Goal: Task Accomplishment & Management: Manage account settings

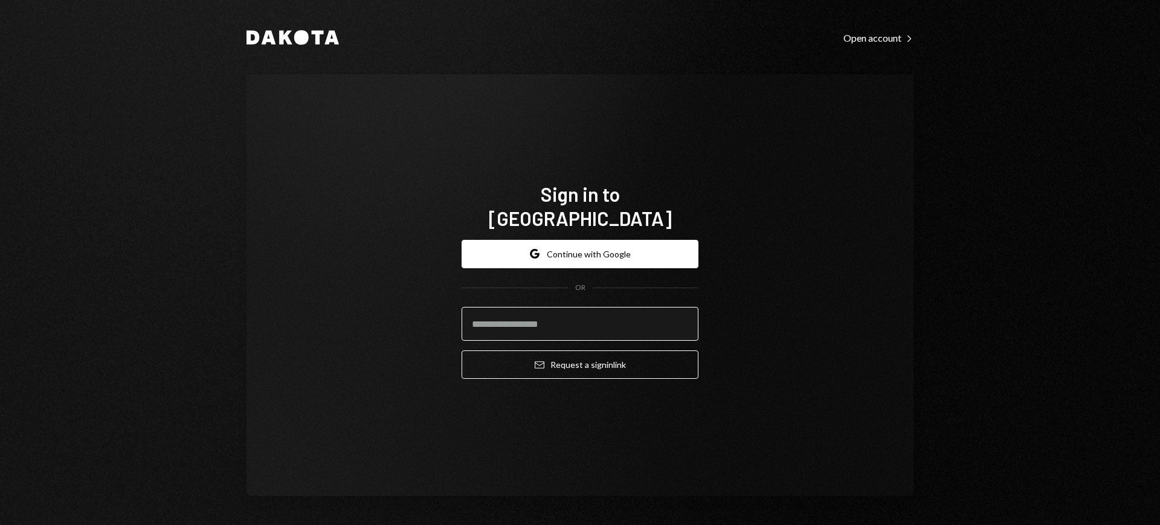
click at [623, 307] on input "email" at bounding box center [580, 324] width 237 height 34
click at [667, 308] on input "email" at bounding box center [580, 324] width 237 height 34
click at [667, 307] on input "email" at bounding box center [580, 324] width 237 height 34
click at [0, 524] on com-1password-button at bounding box center [0, 525] width 0 height 0
type input "**********"
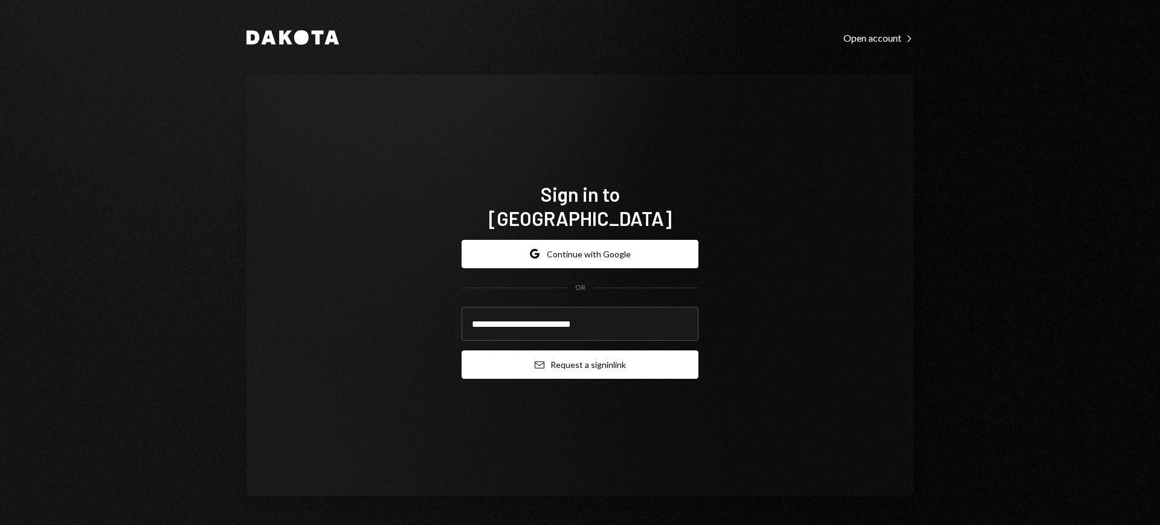
click at [567, 350] on button "Email Request a sign in link" at bounding box center [580, 364] width 237 height 28
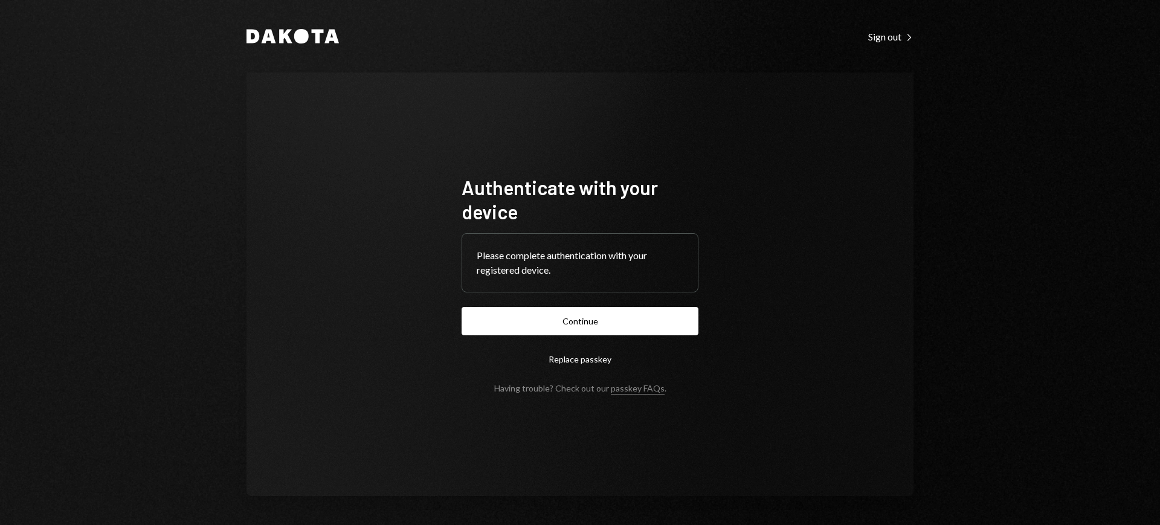
click at [595, 303] on form "Authenticate with your device Please complete authentication with your register…" at bounding box center [580, 284] width 237 height 218
click at [591, 312] on button "Continue" at bounding box center [580, 321] width 237 height 28
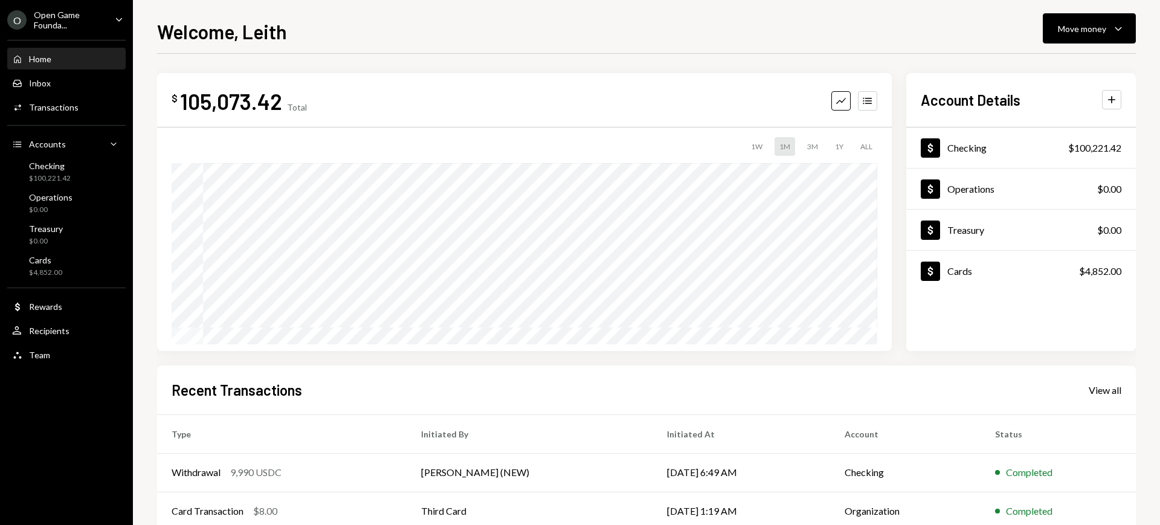
click at [91, 10] on div "Open Game Founda..." at bounding box center [69, 20] width 71 height 21
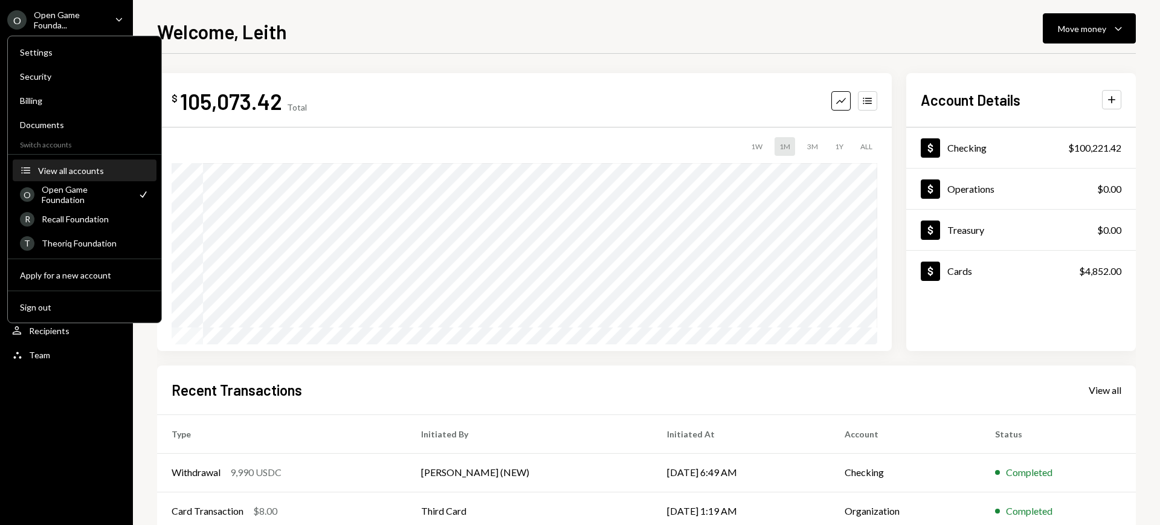
click at [108, 173] on div "View all accounts" at bounding box center [93, 171] width 111 height 10
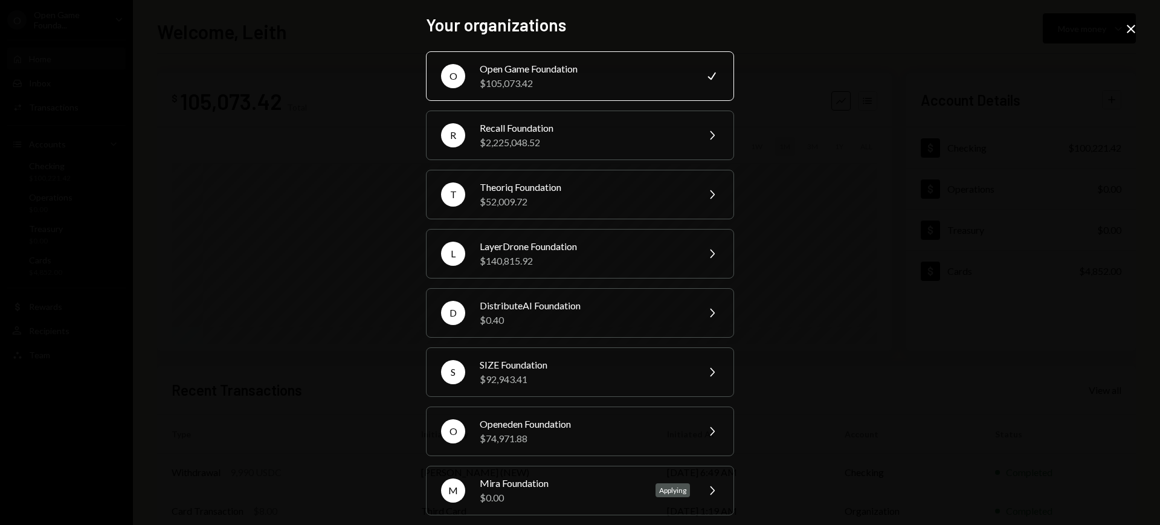
scroll to position [69, 0]
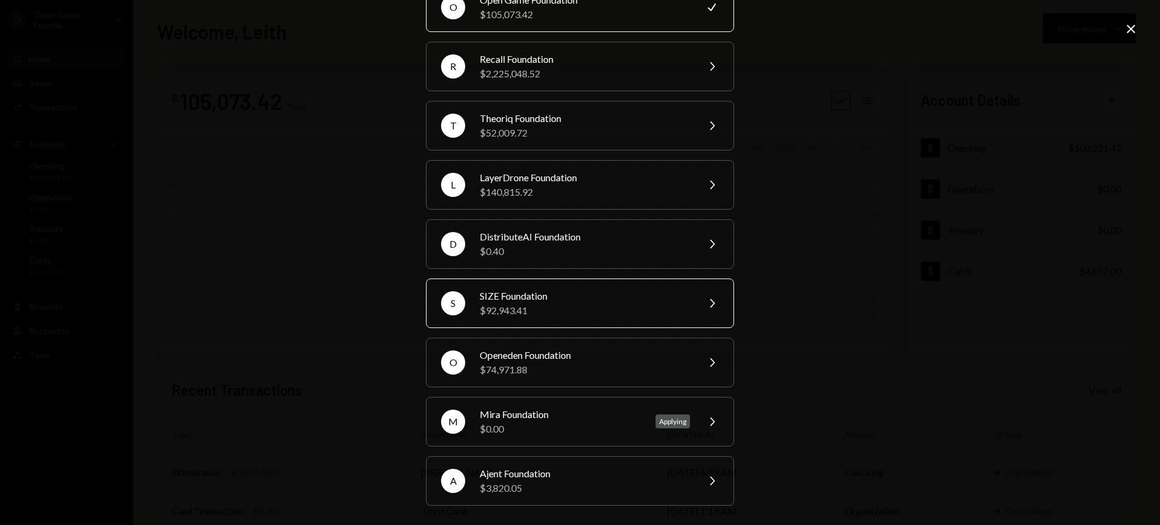
click at [588, 304] on div "$92,943.41" at bounding box center [585, 310] width 210 height 14
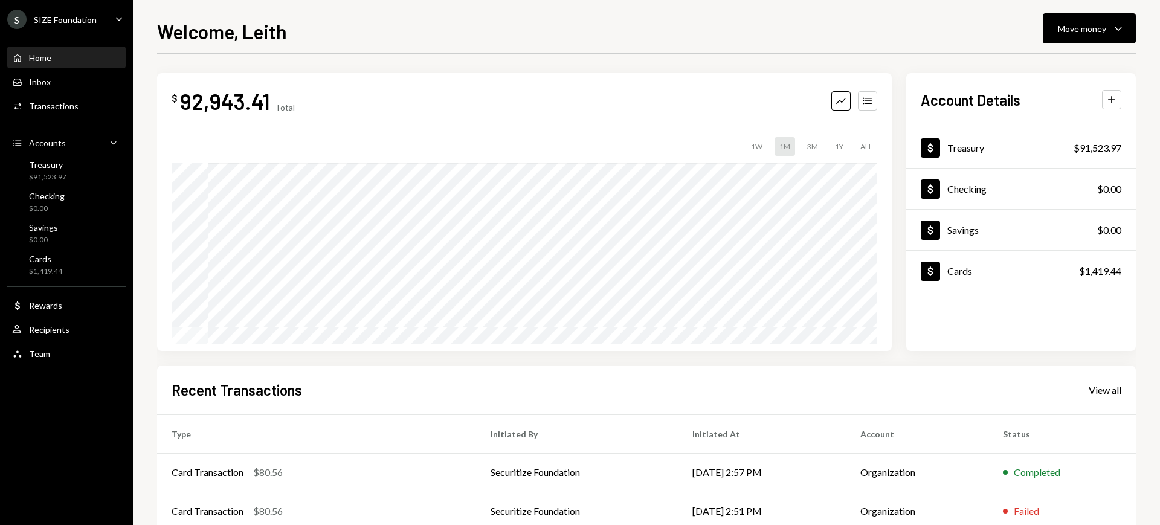
click at [626, 21] on div "Welcome, Leith Move money Caret Down" at bounding box center [646, 30] width 979 height 27
click at [927, 27] on icon "Caret Down" at bounding box center [1118, 28] width 14 height 14
click at [927, 110] on div "Deposit Deposit" at bounding box center [1070, 119] width 121 height 27
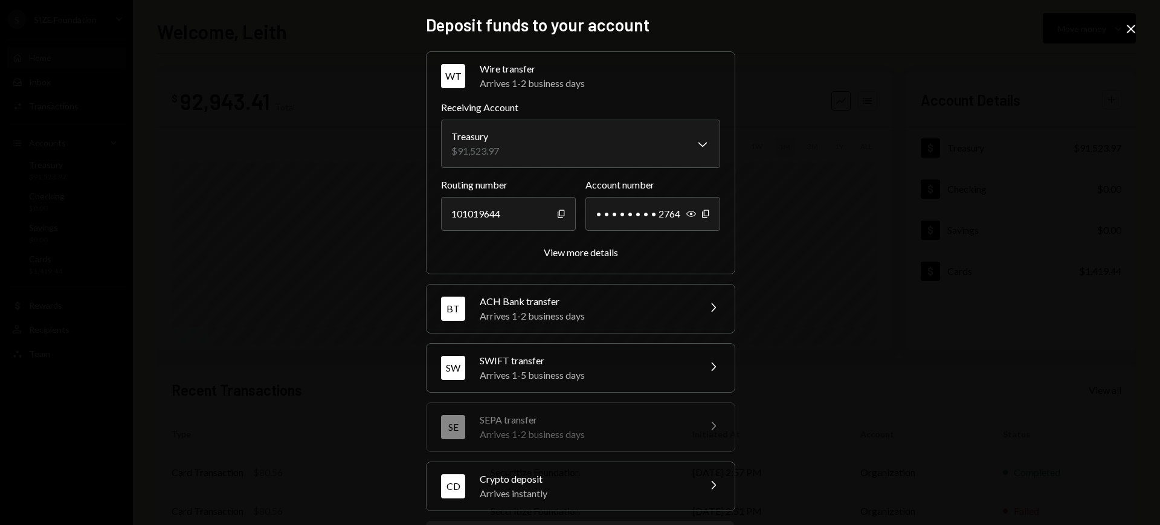
click at [677, 303] on div "ACH Bank transfer" at bounding box center [585, 301] width 211 height 14
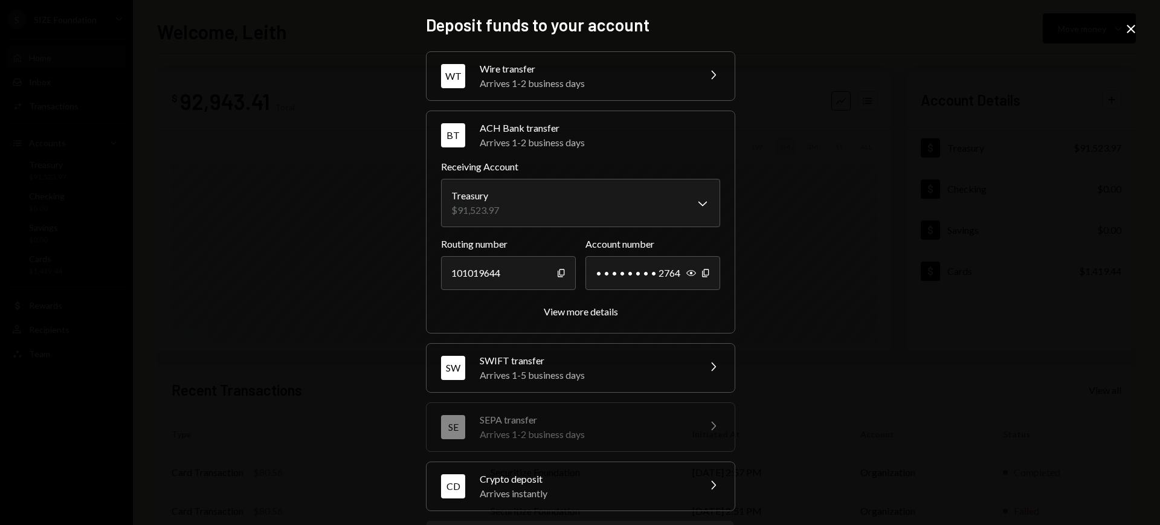
click at [688, 376] on div "SW SWIFT transfer Arrives 1-5 business days Chevron Right" at bounding box center [580, 368] width 308 height 48
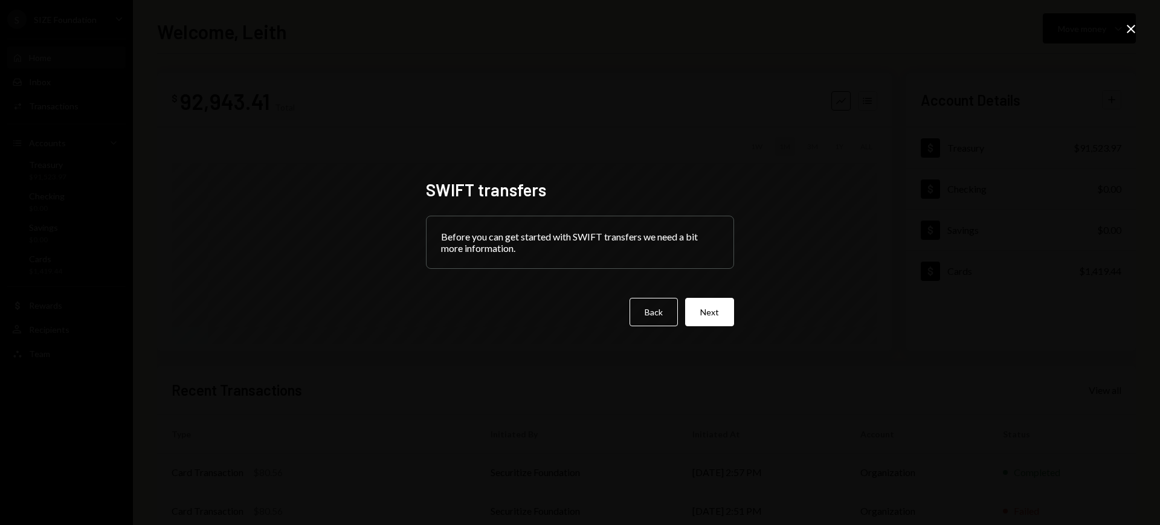
click at [927, 28] on icon at bounding box center [1131, 29] width 8 height 8
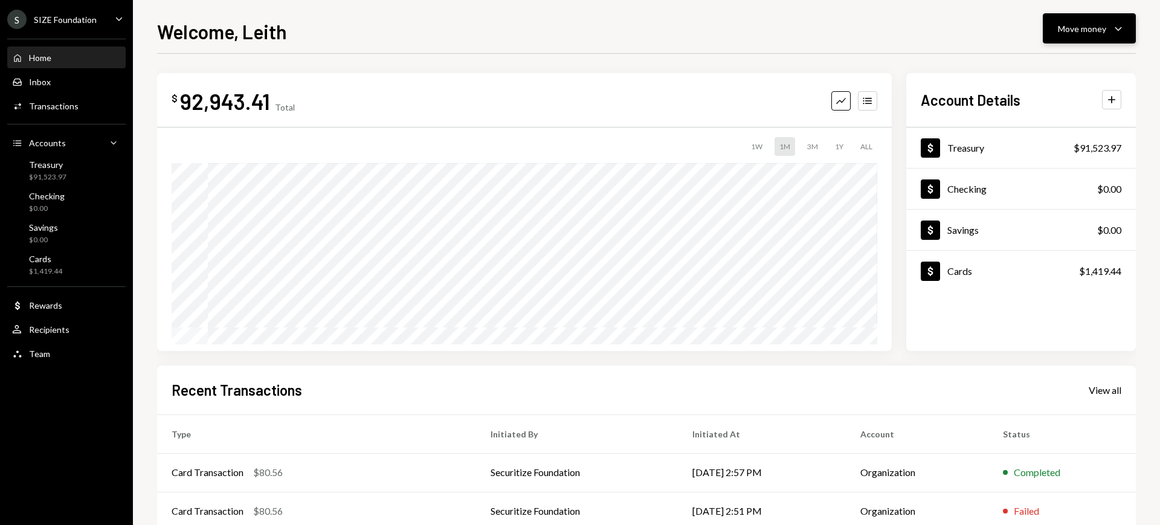
click at [927, 24] on div "Move money" at bounding box center [1082, 28] width 48 height 13
click at [927, 106] on div "Deposit Deposit" at bounding box center [1070, 119] width 121 height 27
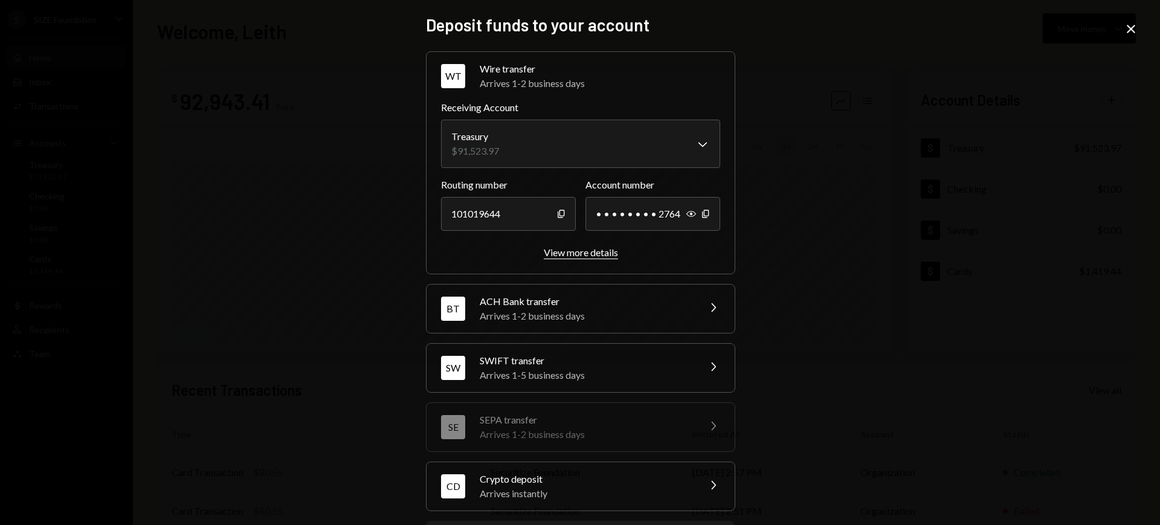
click at [587, 246] on div "View more details" at bounding box center [581, 251] width 74 height 11
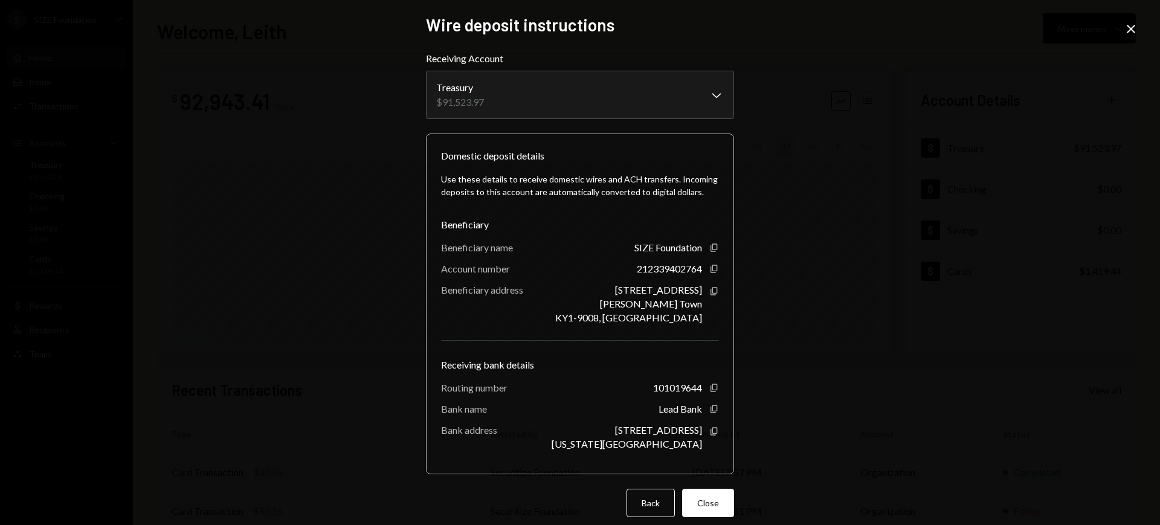
click at [927, 30] on icon "Close" at bounding box center [1131, 29] width 14 height 14
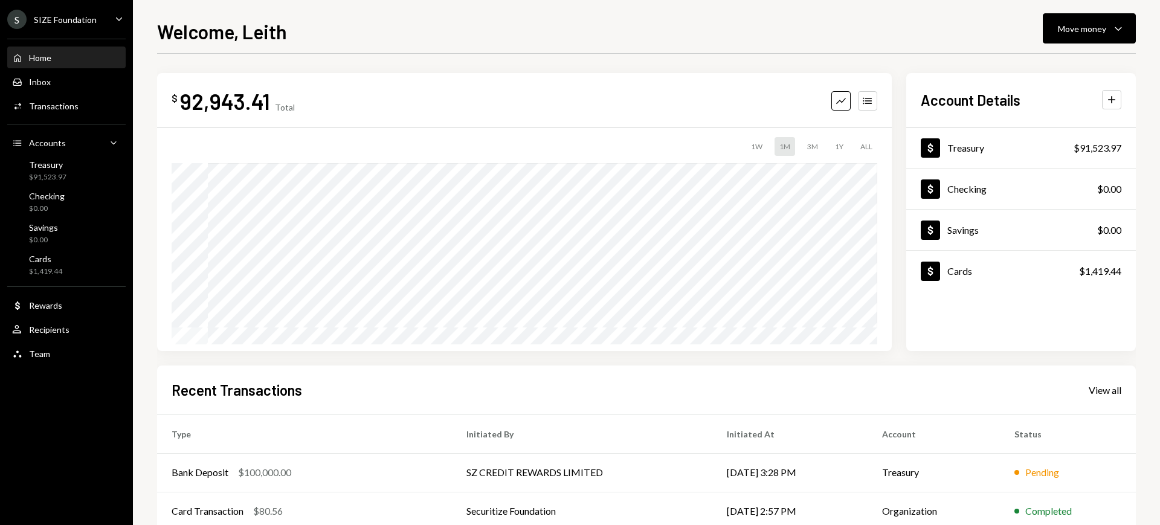
click at [907, 403] on div "Recent Transactions View all Type Initiated By Initiated At Account Status Bank…" at bounding box center [646, 505] width 979 height 281
click at [504, 1] on div "Welcome, Leith Move money Caret Down $ 192,893.41 Total Graph Accounts 1W 1M 3M…" at bounding box center [646, 262] width 1027 height 525
